Goal: Find specific page/section: Find specific page/section

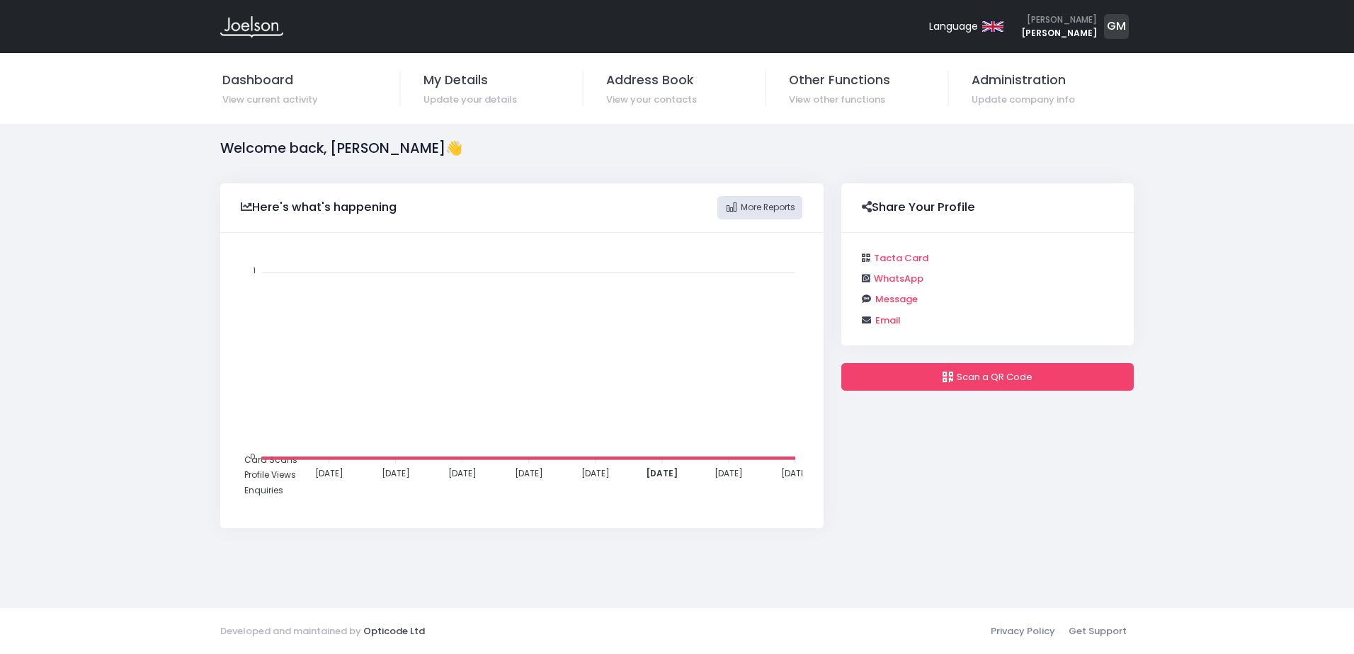
scroll to position [285, 592]
click at [1025, 79] on span "Administration" at bounding box center [1051, 80] width 160 height 18
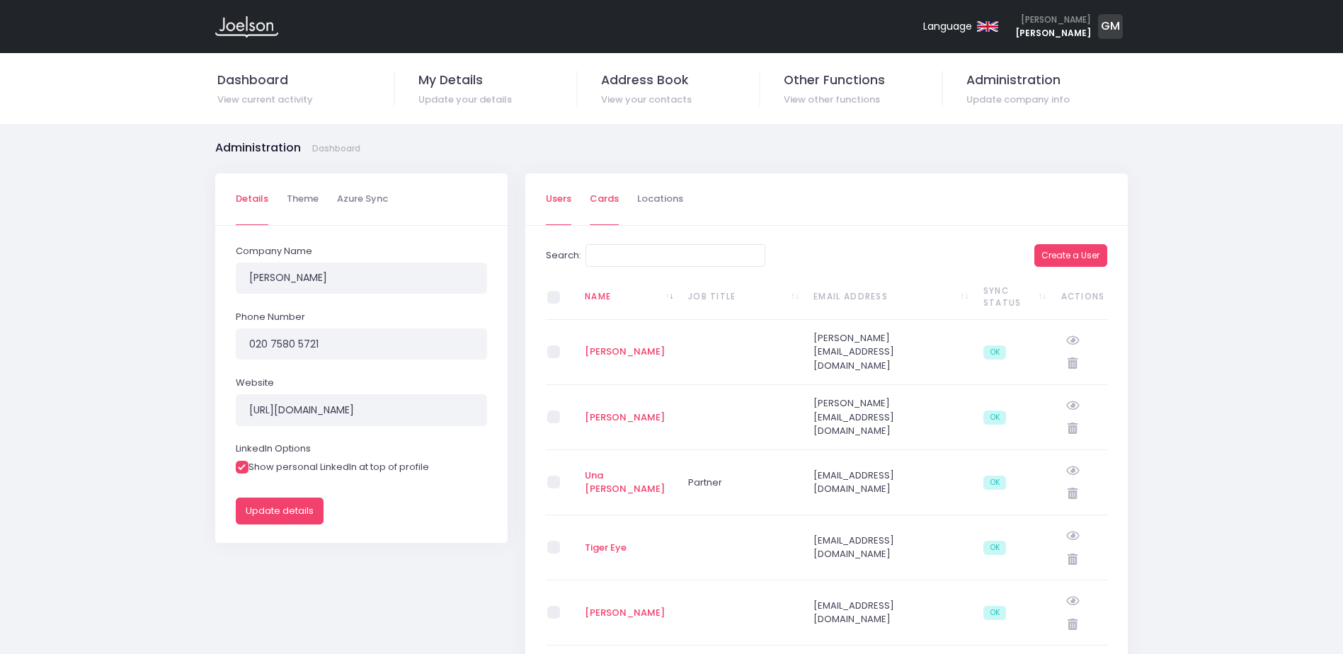
click at [612, 195] on link "Cards" at bounding box center [604, 199] width 29 height 52
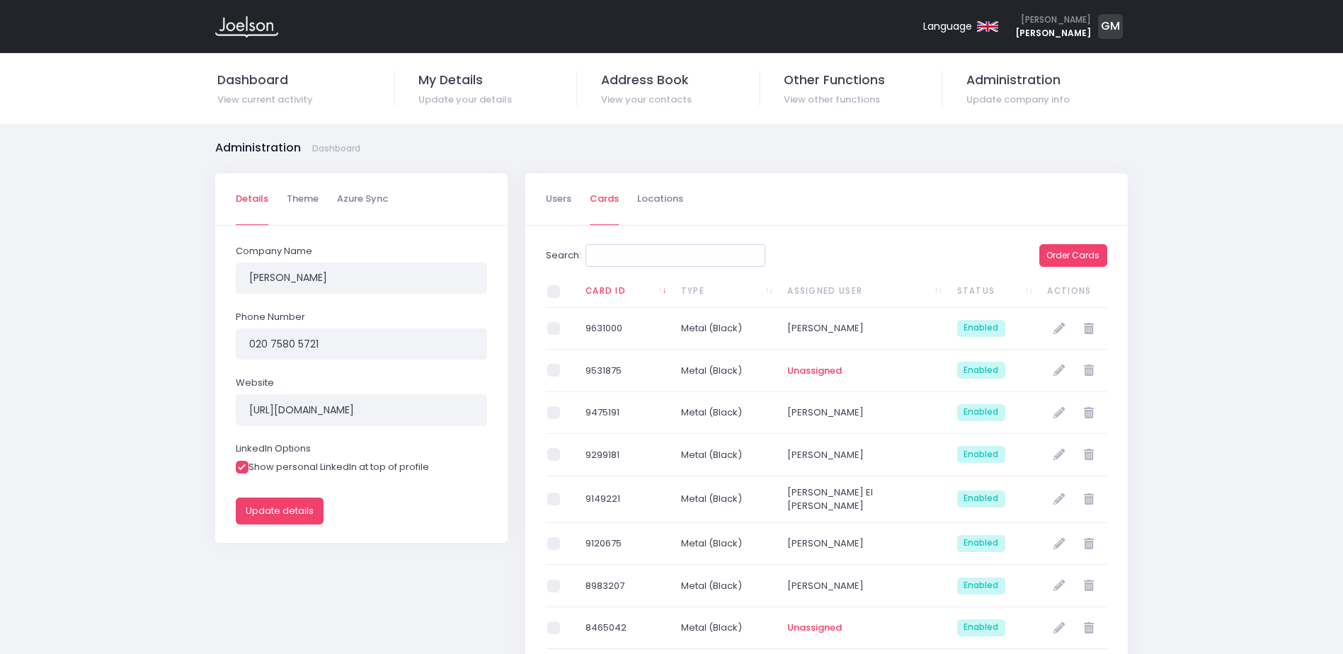
click at [649, 256] on input "Search:" at bounding box center [676, 255] width 180 height 23
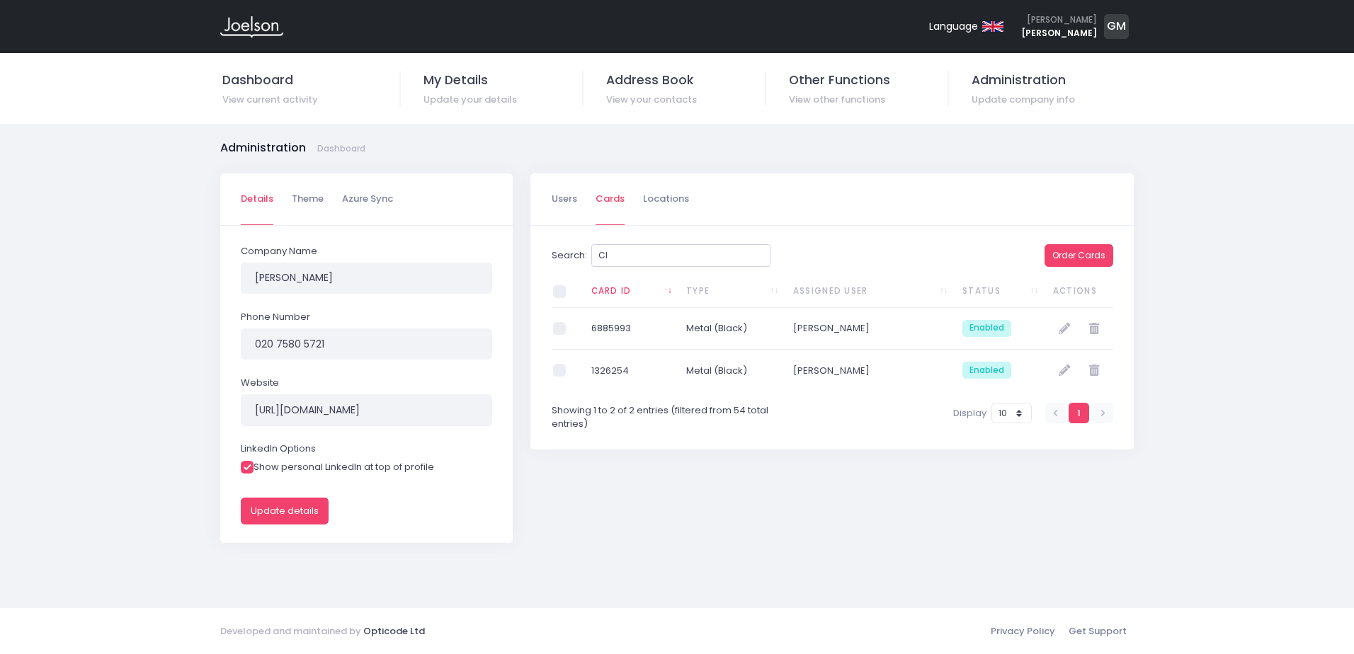
type input "C"
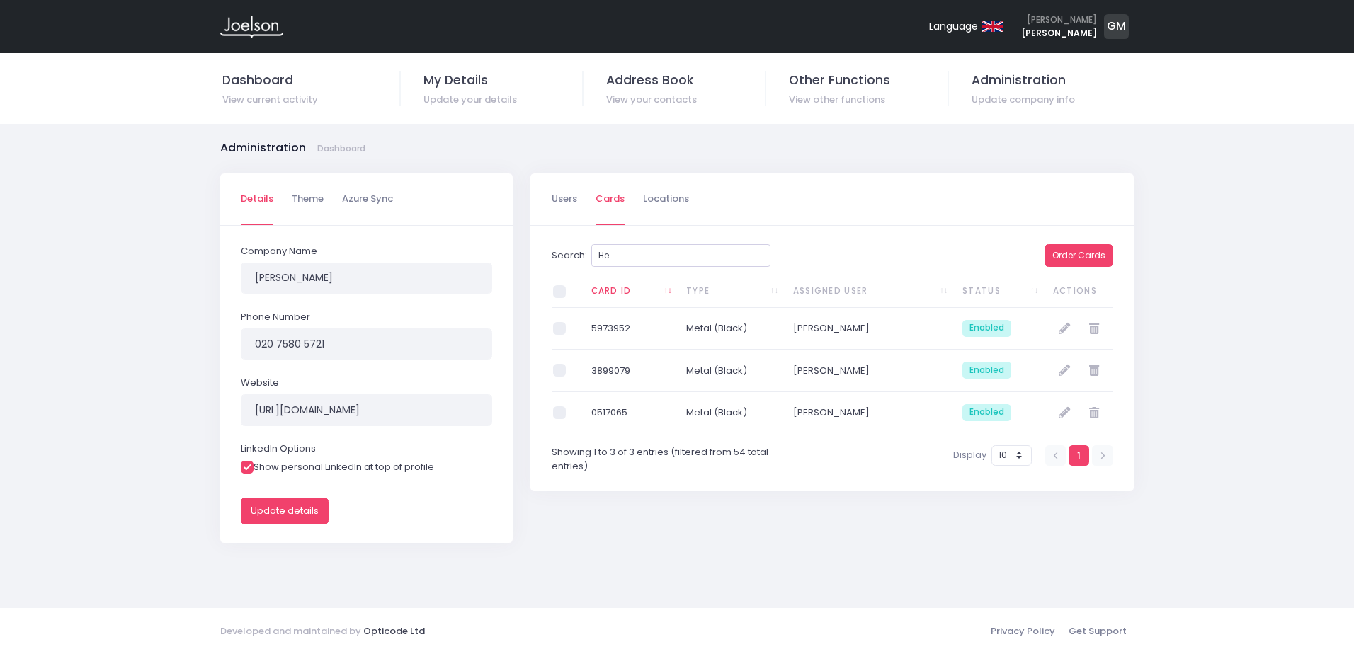
type input "H"
